Goal: Task Accomplishment & Management: Use online tool/utility

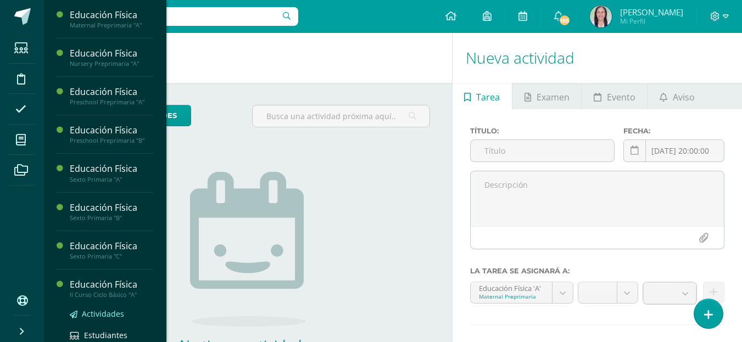
click at [114, 315] on span "Actividades" at bounding box center [103, 313] width 42 height 10
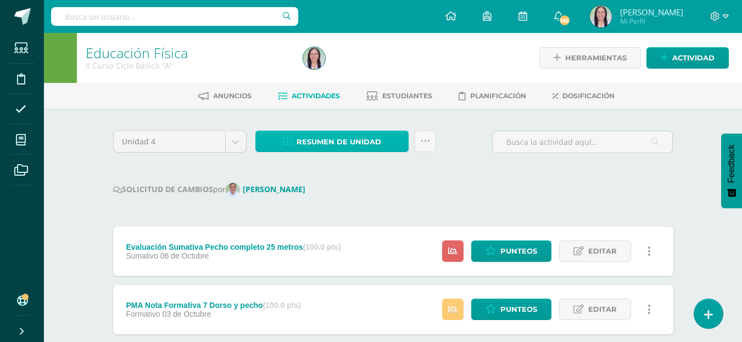
click at [361, 143] on span "Resumen de unidad" at bounding box center [338, 142] width 85 height 20
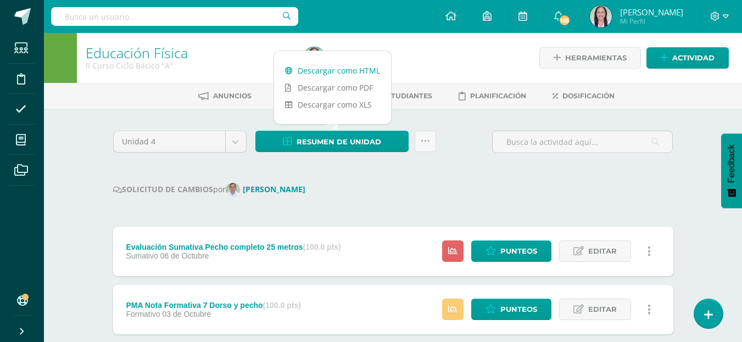
click at [349, 71] on link "Descargar como HTML" at bounding box center [332, 70] width 117 height 17
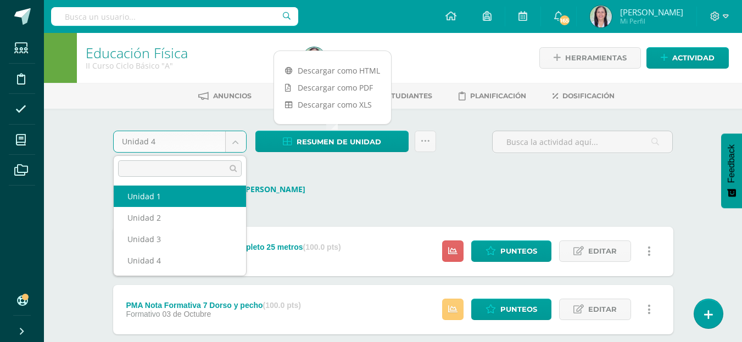
select select "Unidad 1"
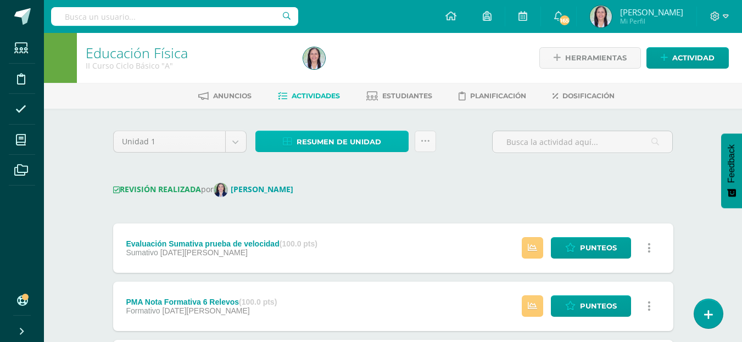
click at [367, 139] on span "Resumen de unidad" at bounding box center [338, 142] width 85 height 20
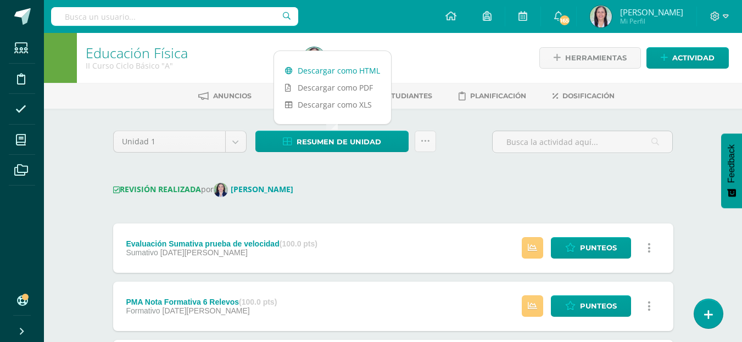
click at [345, 70] on link "Descargar como HTML" at bounding box center [332, 70] width 117 height 17
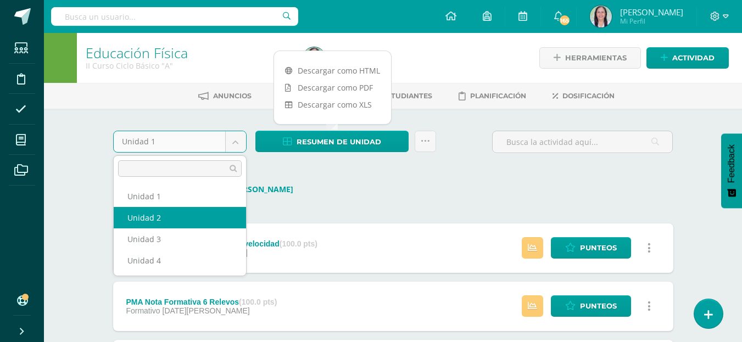
select select "Unidad 2"
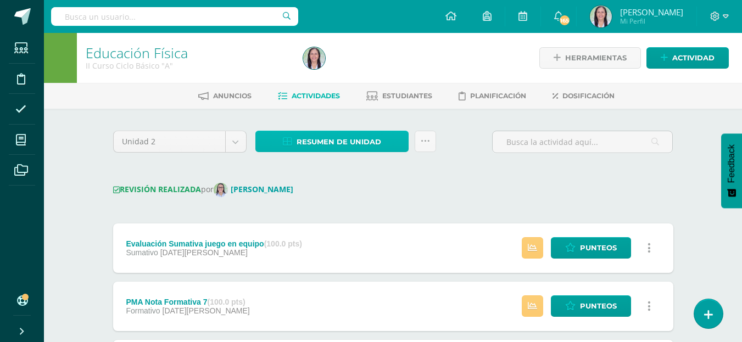
click at [361, 144] on span "Resumen de unidad" at bounding box center [338, 142] width 85 height 20
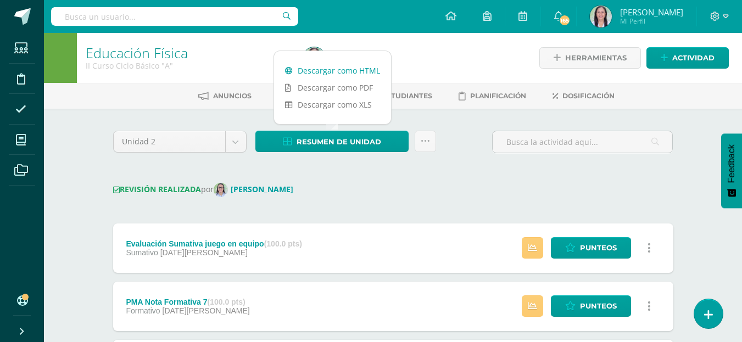
click at [346, 71] on link "Descargar como HTML" at bounding box center [332, 70] width 117 height 17
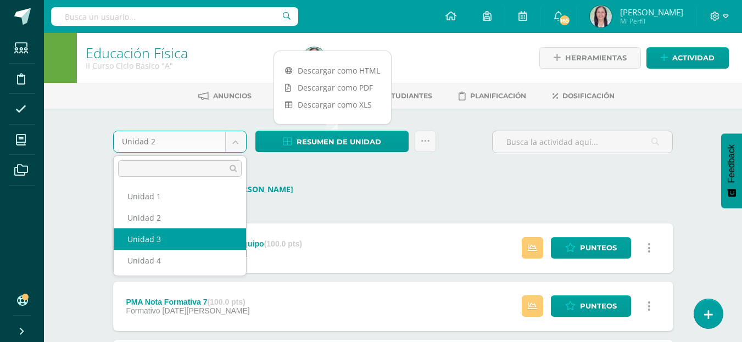
select select "Unidad 3"
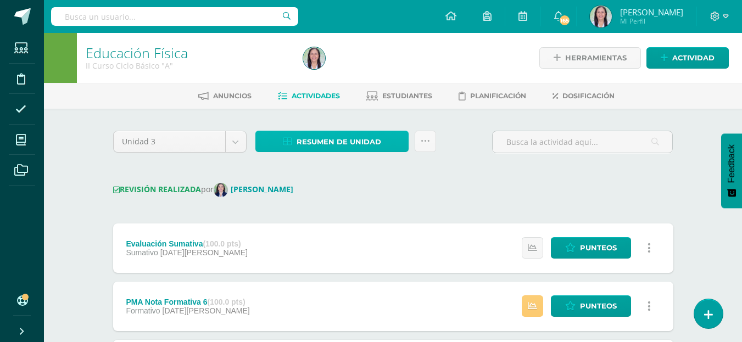
click at [350, 143] on span "Resumen de unidad" at bounding box center [338, 142] width 85 height 20
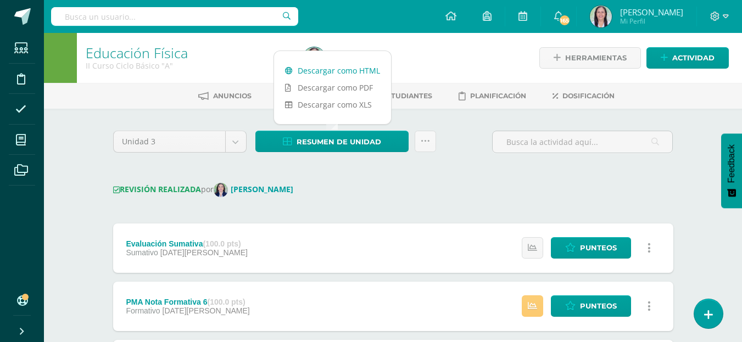
click at [344, 71] on link "Descargar como HTML" at bounding box center [332, 70] width 117 height 17
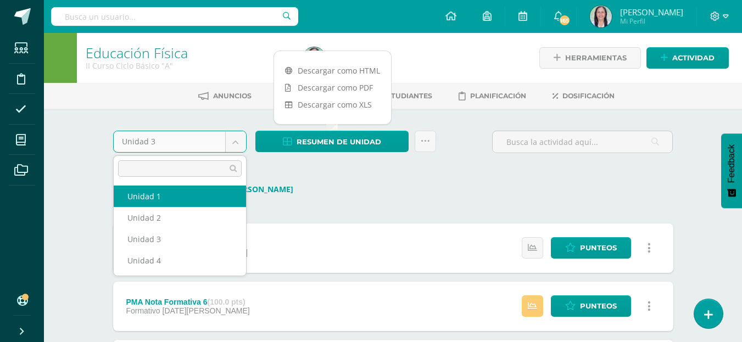
select select "Unidad 1"
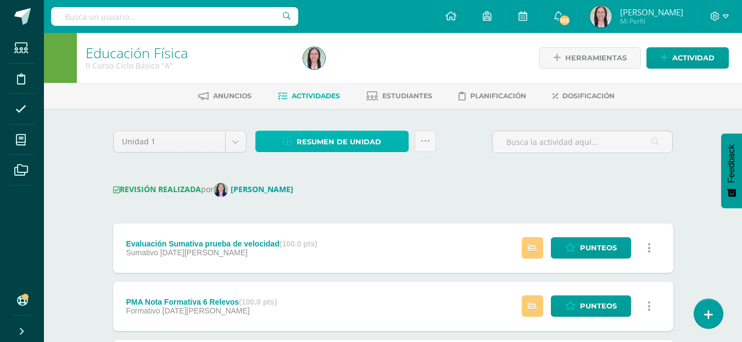
click at [374, 137] on span "Resumen de unidad" at bounding box center [338, 142] width 85 height 20
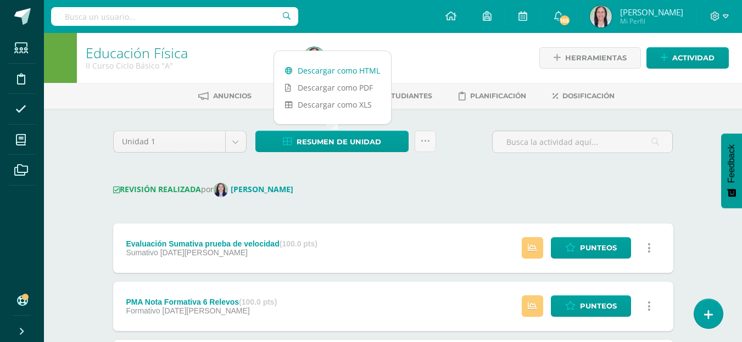
click at [351, 70] on link "Descargar como HTML" at bounding box center [332, 70] width 117 height 17
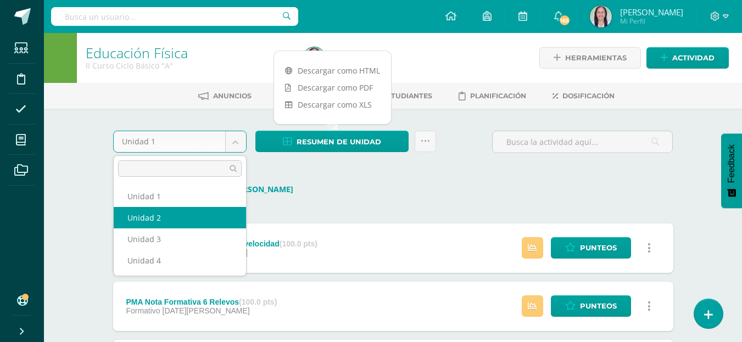
select select "Unidad 2"
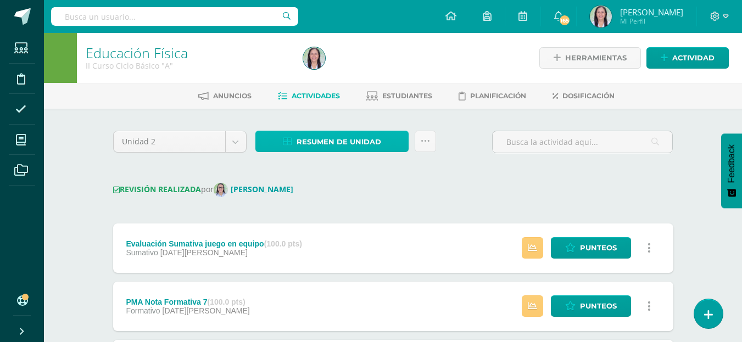
click at [349, 141] on span "Resumen de unidad" at bounding box center [338, 142] width 85 height 20
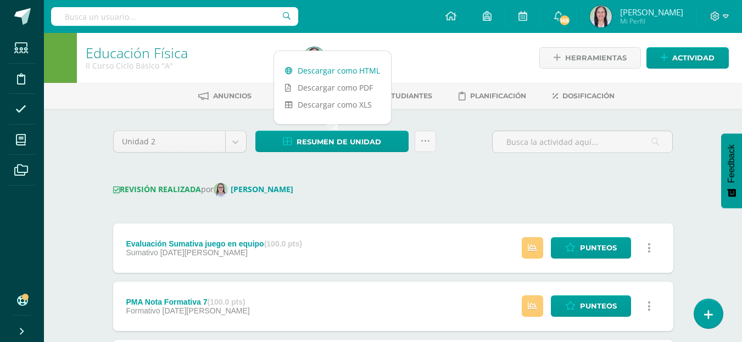
click at [341, 70] on link "Descargar como HTML" at bounding box center [332, 70] width 117 height 17
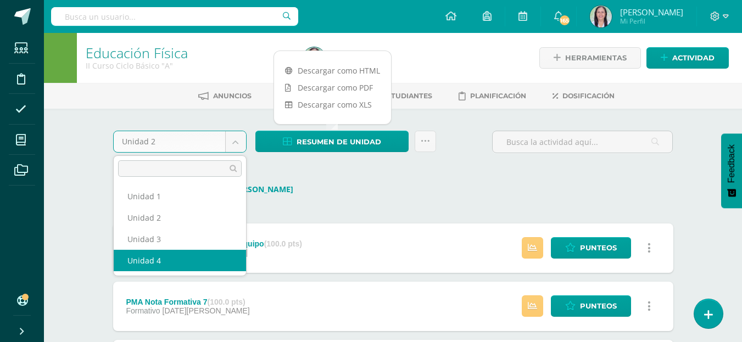
select select "Unidad 4"
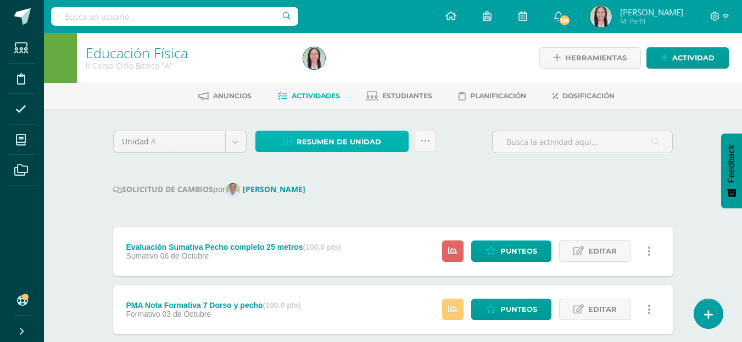
click at [350, 136] on span "Resumen de unidad" at bounding box center [338, 142] width 85 height 20
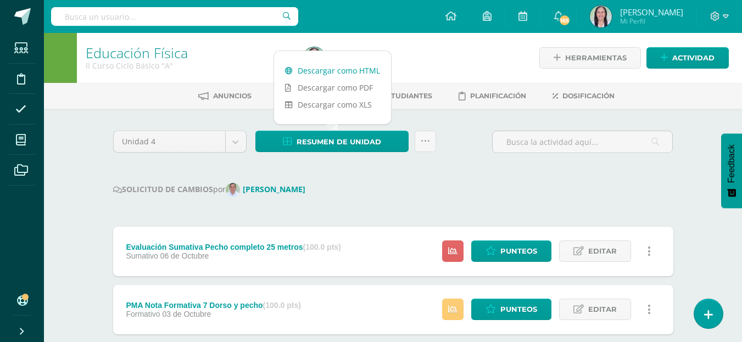
click at [345, 70] on link "Descargar como HTML" at bounding box center [332, 70] width 117 height 17
